Goal: Task Accomplishment & Management: Manage account settings

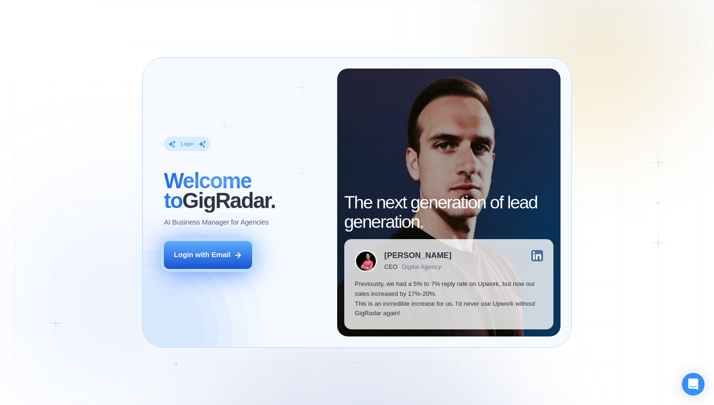
click at [204, 256] on div "Login with Email" at bounding box center [202, 255] width 57 height 10
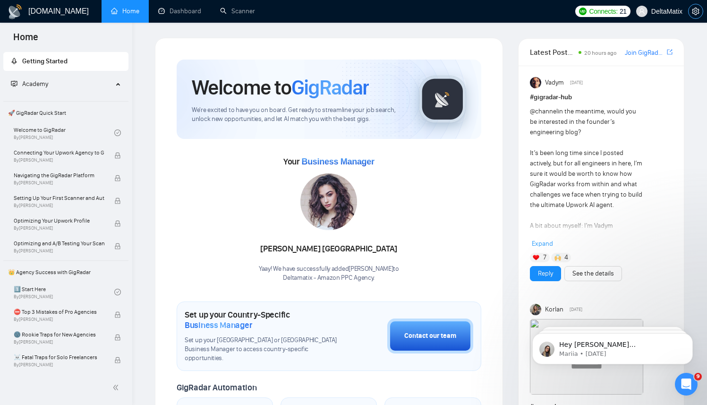
click at [696, 9] on icon "setting" at bounding box center [696, 12] width 8 height 8
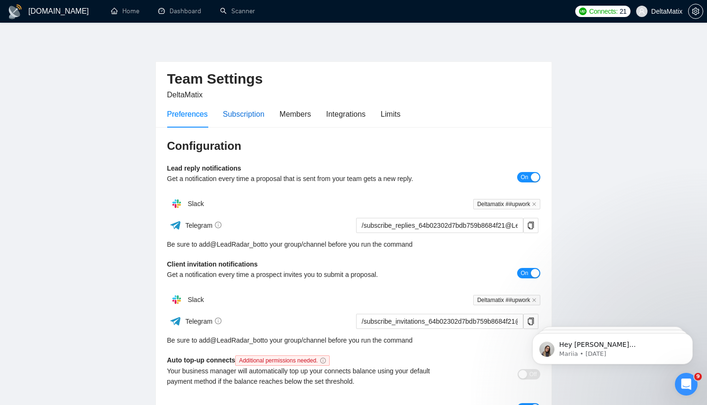
click at [252, 113] on div "Subscription" at bounding box center [244, 114] width 42 height 12
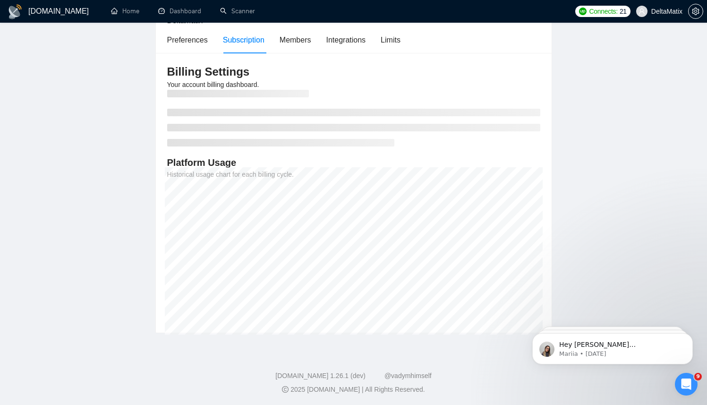
scroll to position [75, 0]
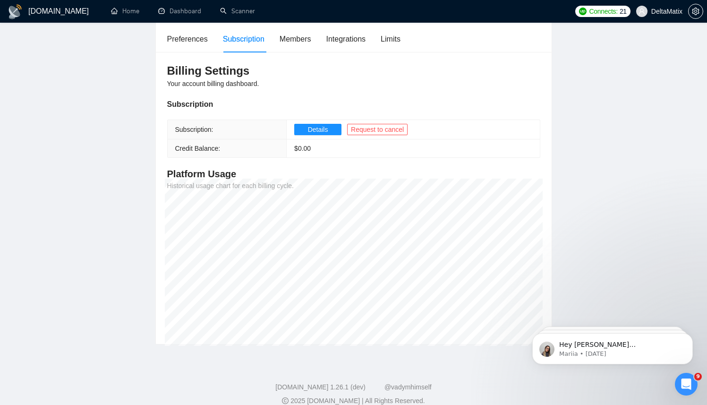
click at [603, 242] on main "Team Settings DeltaMatix Preferences Subscription Members Integrations Limits B…" at bounding box center [353, 154] width 677 height 382
